Goal: Transaction & Acquisition: Purchase product/service

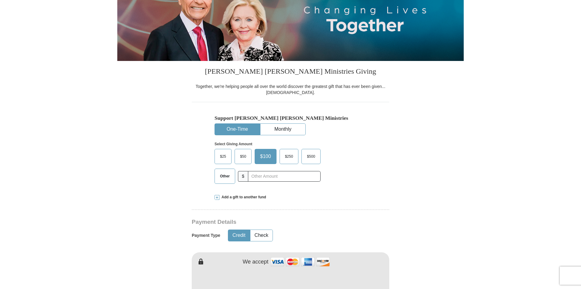
click at [224, 157] on span "$25" at bounding box center [223, 156] width 12 height 9
click at [0, 0] on input "$25" at bounding box center [0, 0] width 0 height 0
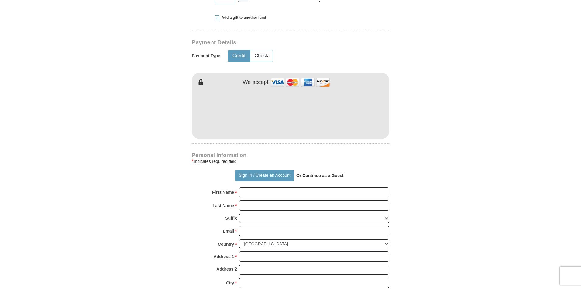
scroll to position [273, 0]
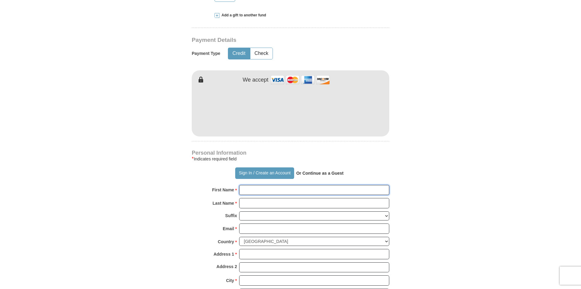
click at [276, 190] on input "First Name *" at bounding box center [314, 190] width 150 height 10
type input "[PERSON_NAME]"
click at [279, 202] on input "Last Name *" at bounding box center [314, 203] width 150 height 10
type input "[PERSON_NAME]"
click at [275, 229] on input "Email *" at bounding box center [314, 229] width 150 height 10
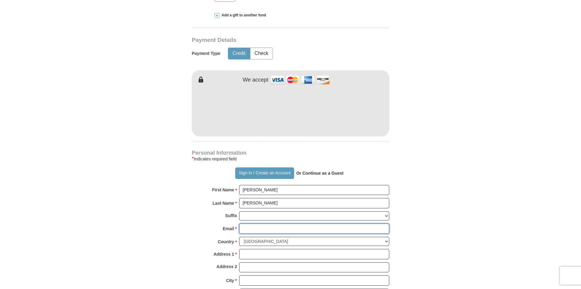
type input "[EMAIL_ADDRESS][DOMAIN_NAME]"
click at [268, 251] on input "Address 1 *" at bounding box center [314, 254] width 150 height 10
type input "[STREET_ADDRESS]"
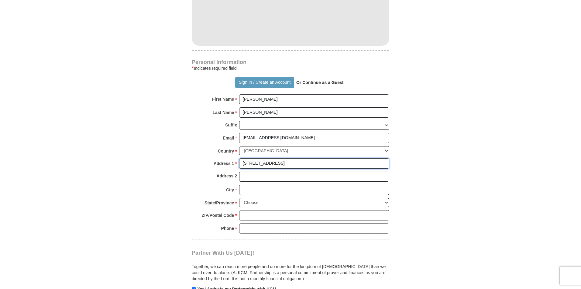
scroll to position [364, 0]
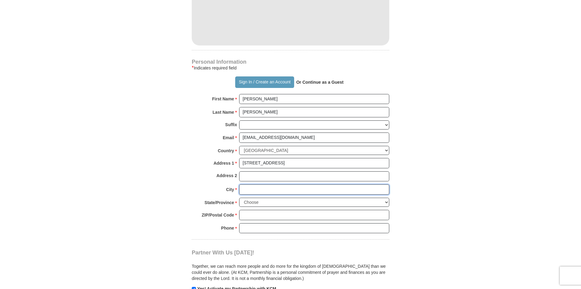
click at [265, 190] on input "City *" at bounding box center [314, 190] width 150 height 10
type input "[PERSON_NAME]"
click at [268, 200] on select "Choose [US_STATE] [US_STATE] [US_STATE] [US_STATE] [US_STATE] Armed Forces Amer…" at bounding box center [314, 202] width 150 height 9
select select "SC"
click at [239, 198] on select "Choose [US_STATE] [US_STATE] [US_STATE] [US_STATE] [US_STATE] Armed Forces Amer…" at bounding box center [314, 202] width 150 height 9
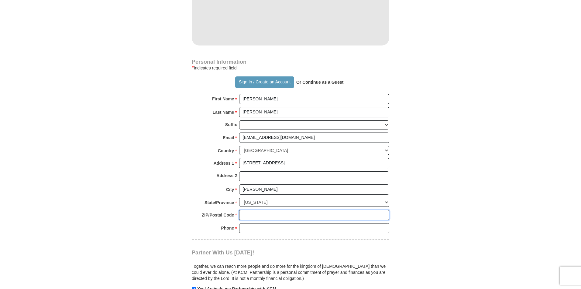
click at [276, 210] on input "ZIP/Postal Code *" at bounding box center [314, 215] width 150 height 10
type input "29369"
click at [272, 229] on input "Phone * *" at bounding box center [314, 229] width 150 height 10
type input "[PHONE_NUMBER]"
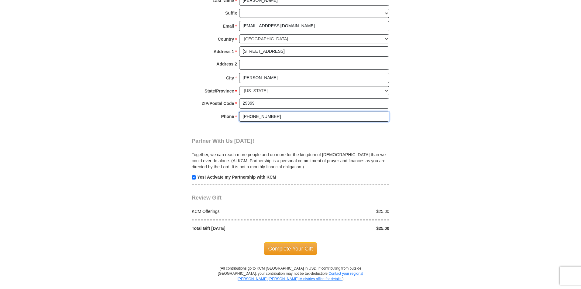
scroll to position [486, 0]
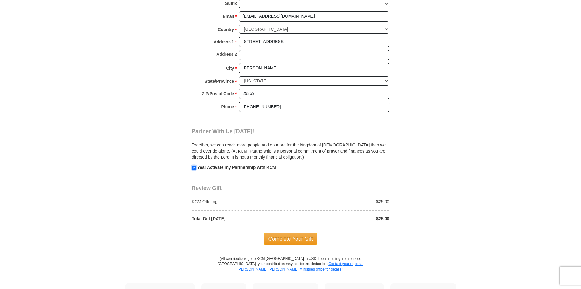
click at [194, 169] on input "checkbox" at bounding box center [194, 168] width 4 height 4
checkbox input "false"
click at [287, 238] on span "Complete Your Gift" at bounding box center [291, 239] width 54 height 13
